Goal: Find specific page/section: Find specific page/section

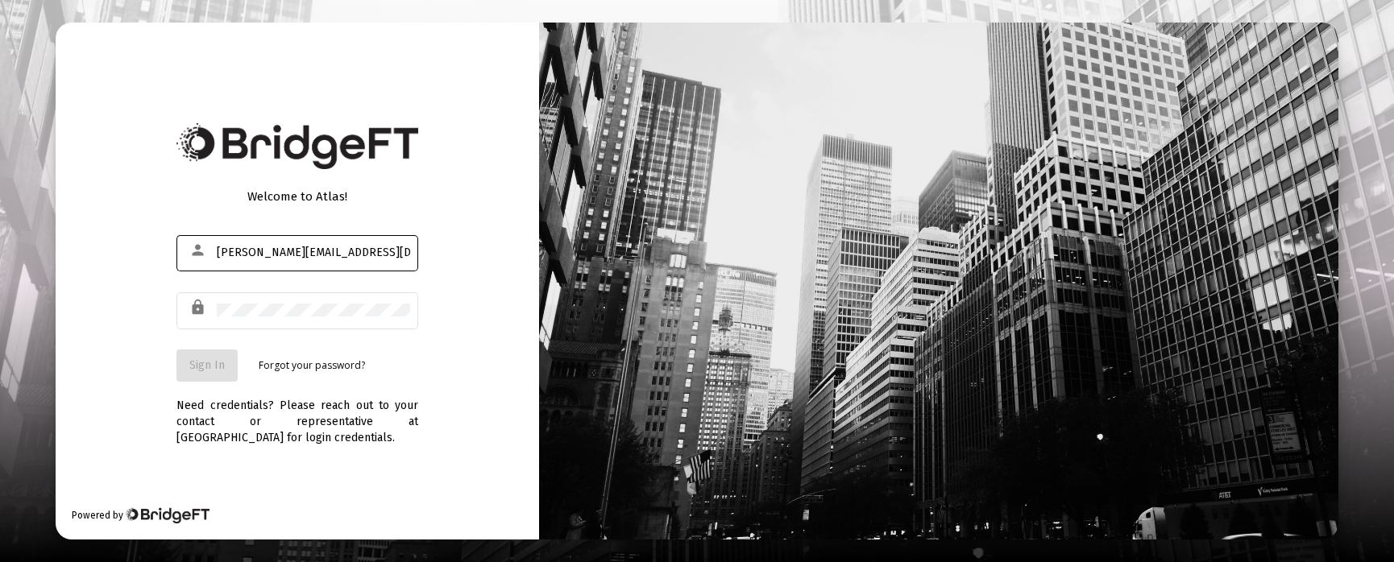
type input "[PERSON_NAME][EMAIL_ADDRESS][DOMAIN_NAME]"
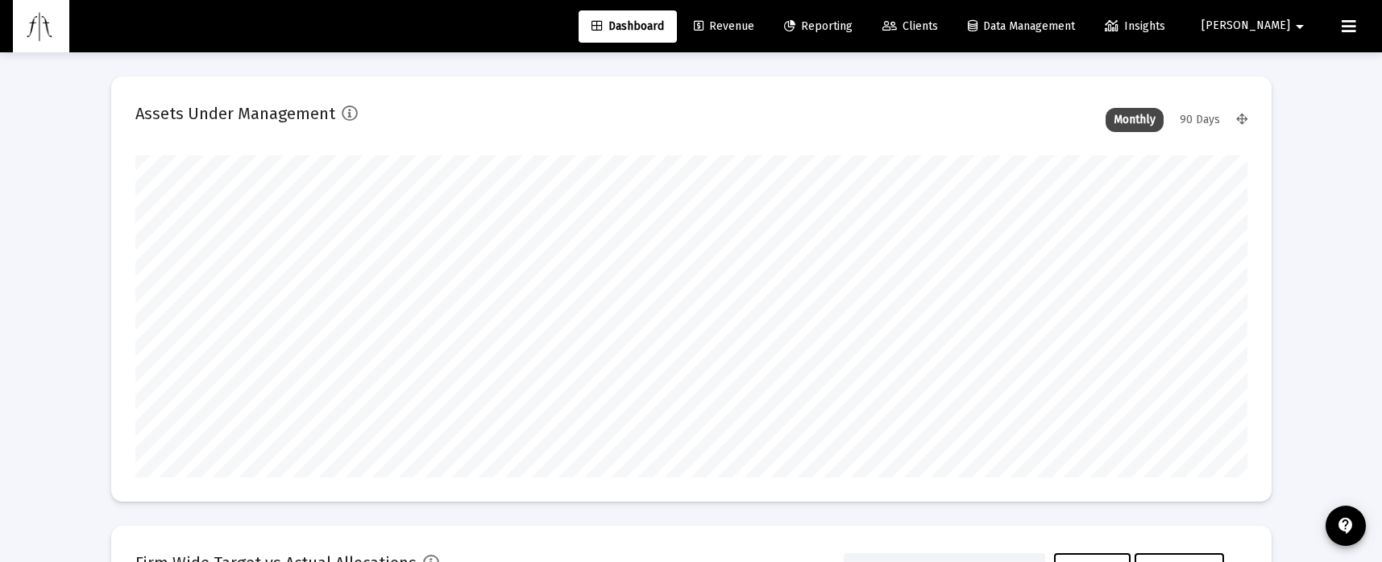
scroll to position [322, 1112]
type input "[DATE]"
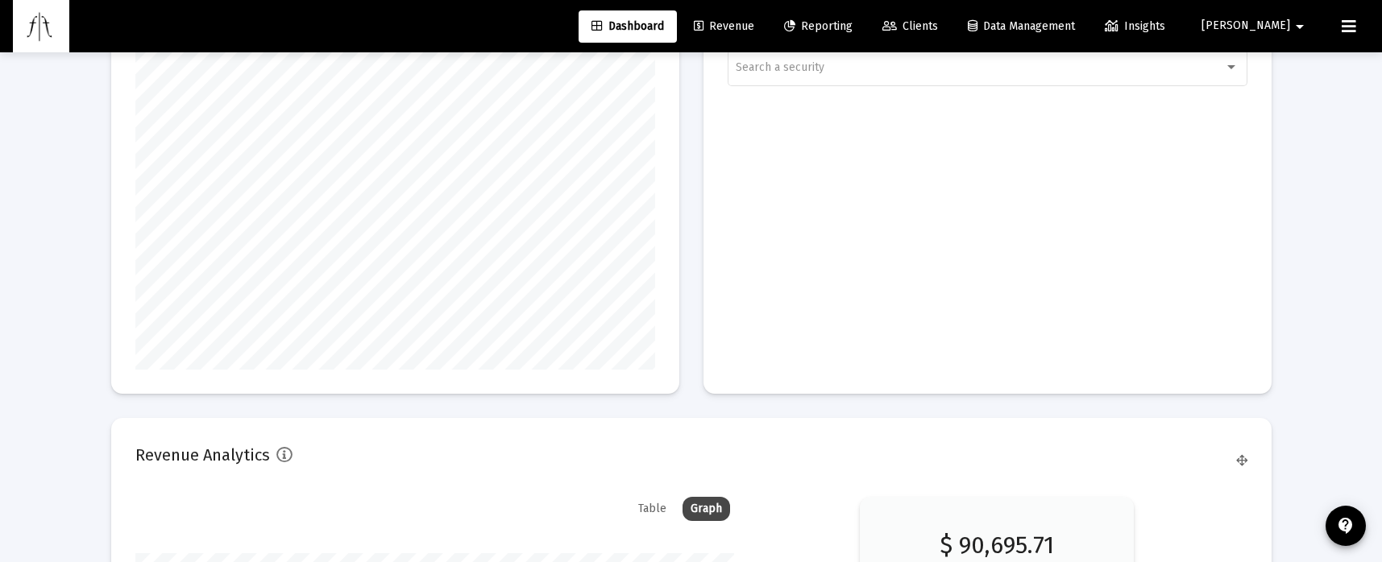
scroll to position [1599, 0]
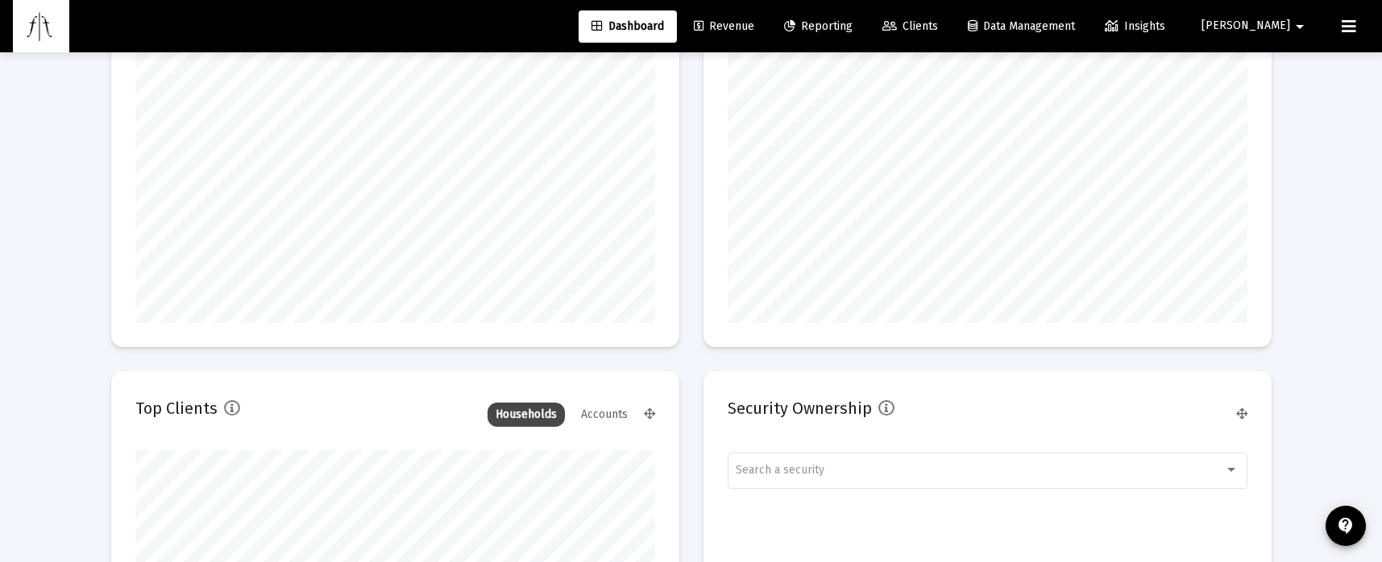
click at [754, 27] on span "Revenue" at bounding box center [724, 26] width 60 height 14
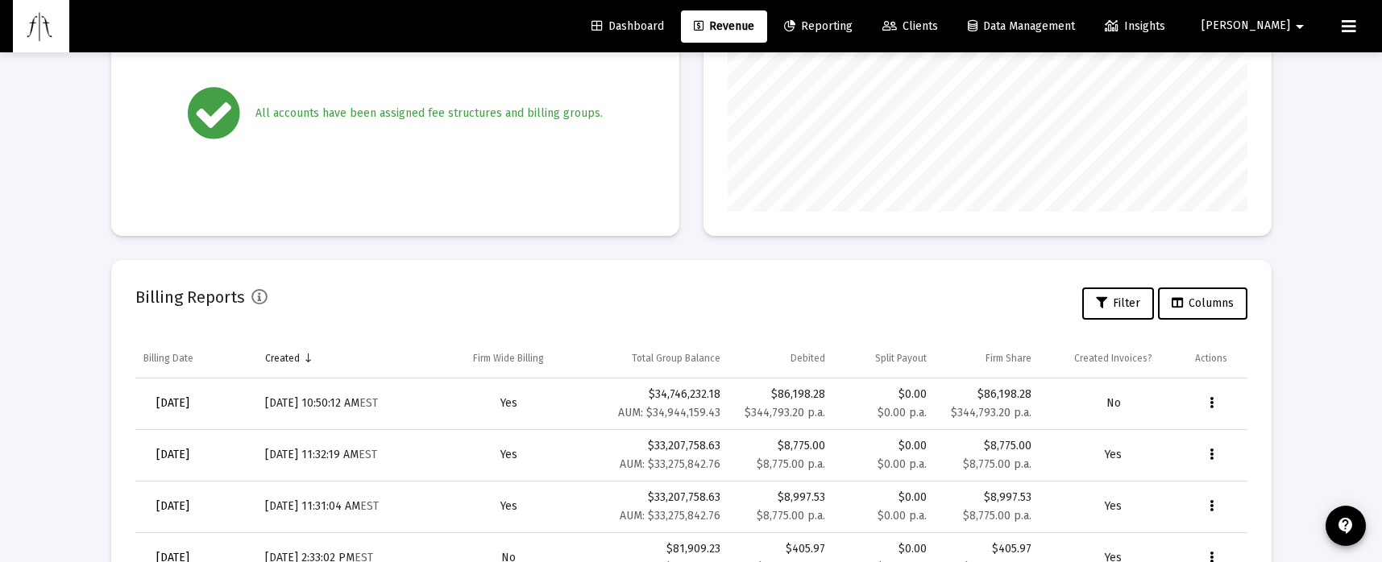
scroll to position [509, 0]
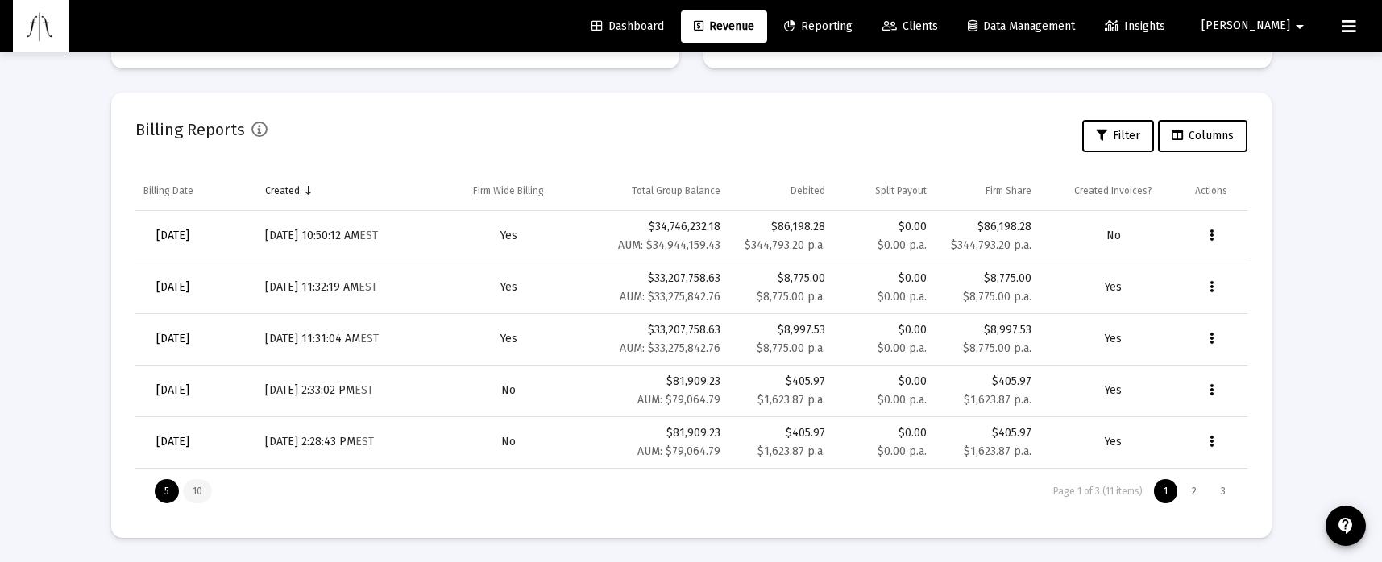
click at [192, 492] on div "10" at bounding box center [197, 491] width 29 height 24
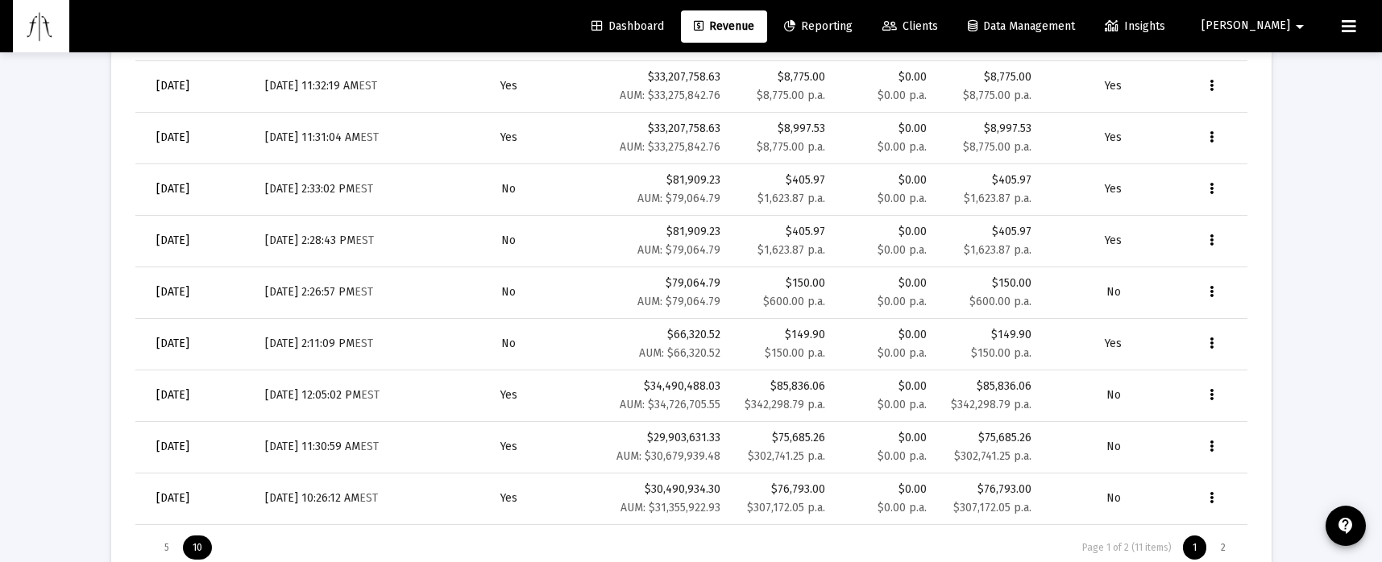
scroll to position [767, 0]
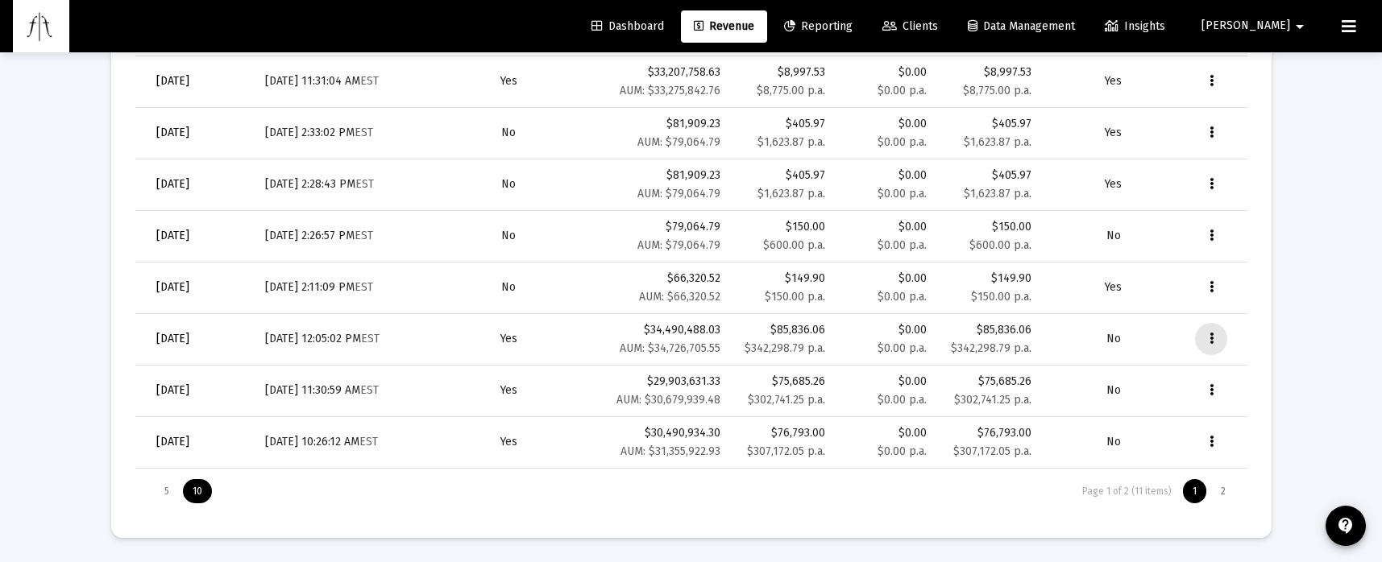
click at [1209, 342] on icon "Data grid" at bounding box center [1211, 339] width 4 height 19
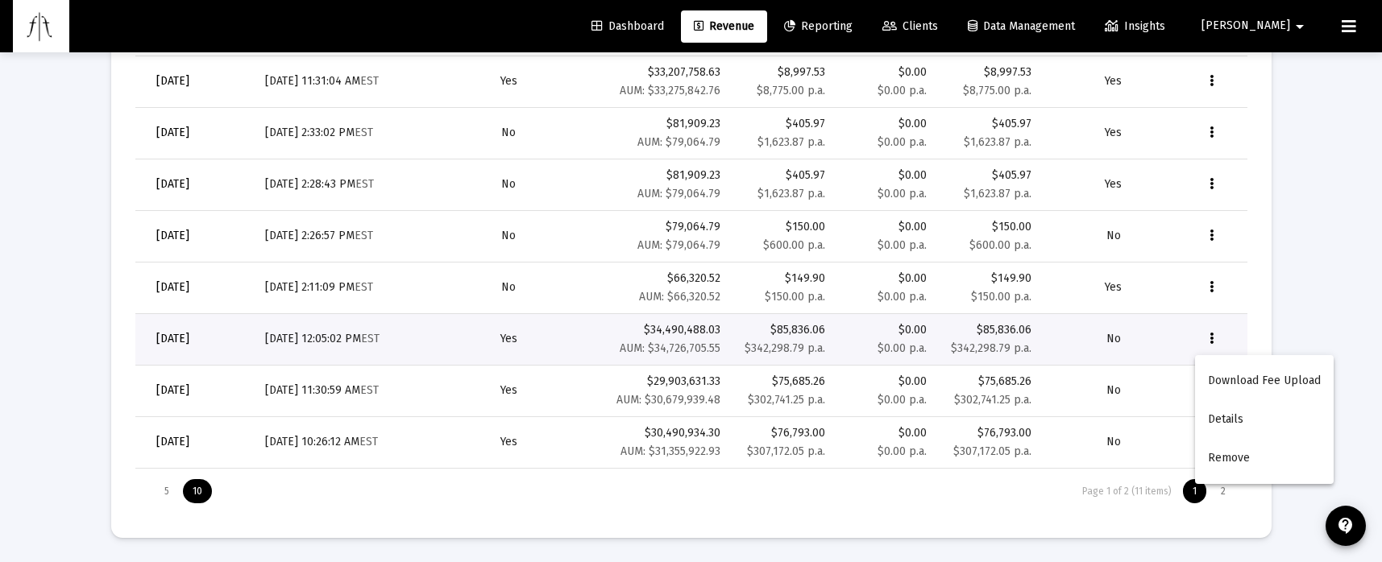
click at [7, 330] on div at bounding box center [691, 281] width 1382 height 562
